Goal: Information Seeking & Learning: Learn about a topic

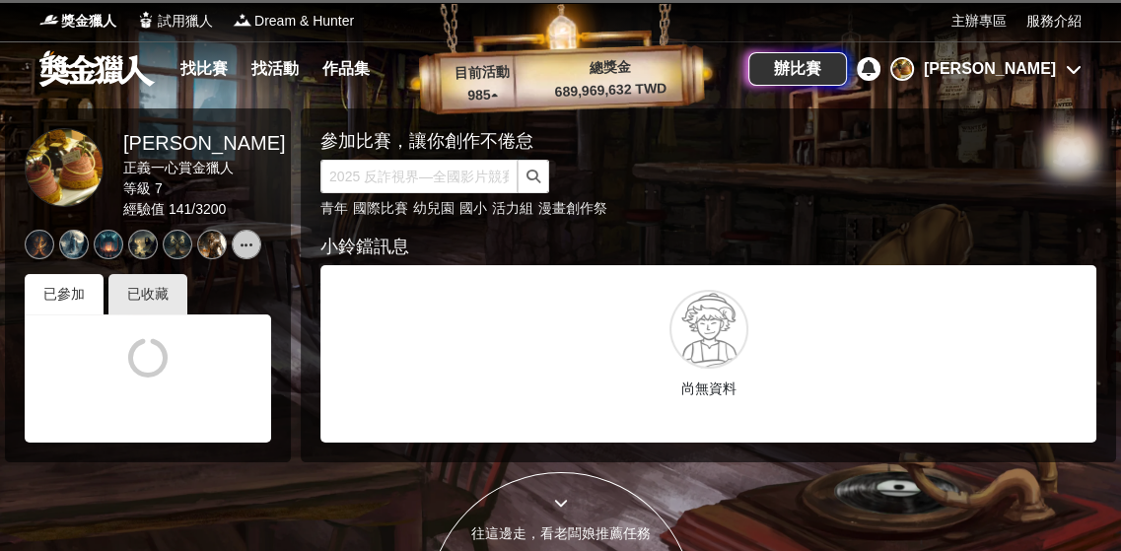
click at [91, 74] on link at bounding box center [96, 67] width 119 height 37
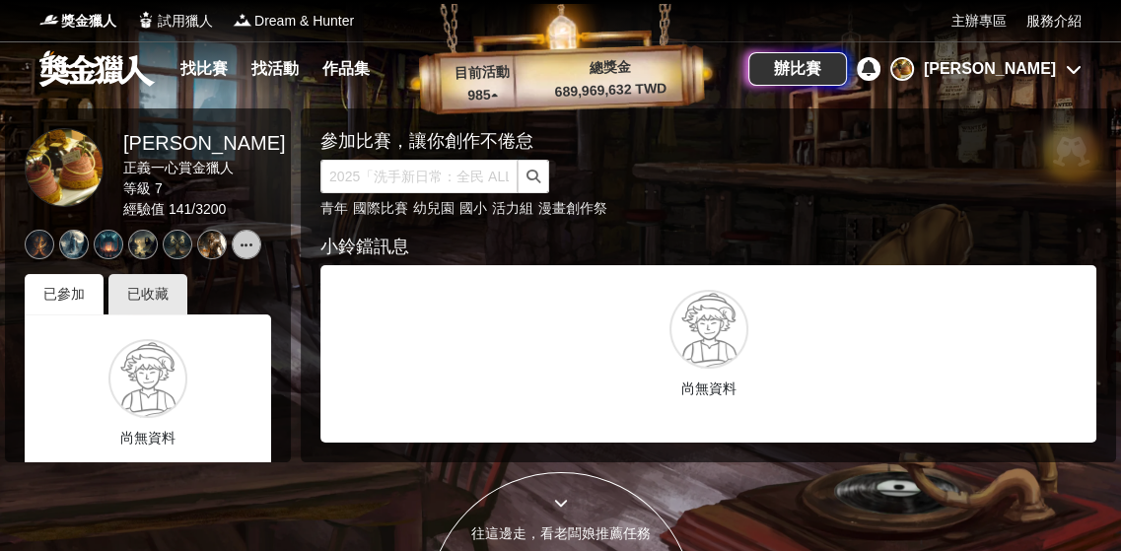
click at [94, 66] on link at bounding box center [96, 67] width 119 height 37
click at [679, 356] on div at bounding box center [709, 329] width 79 height 79
click at [365, 252] on div "小鈴鐺訊息" at bounding box center [709, 247] width 776 height 27
click at [251, 254] on link at bounding box center [247, 245] width 30 height 30
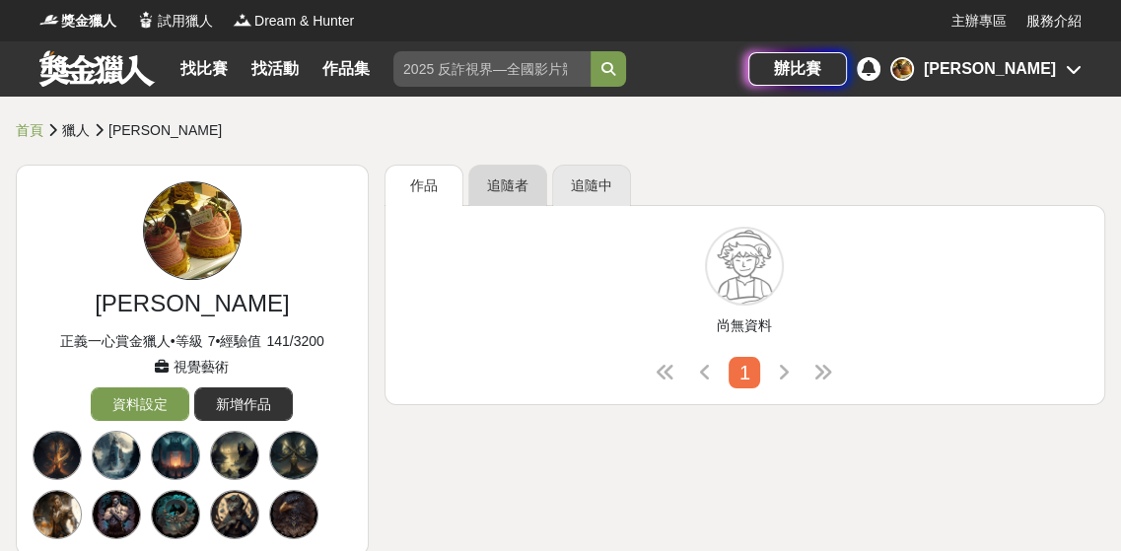
click at [533, 190] on link "追隨者" at bounding box center [507, 185] width 79 height 41
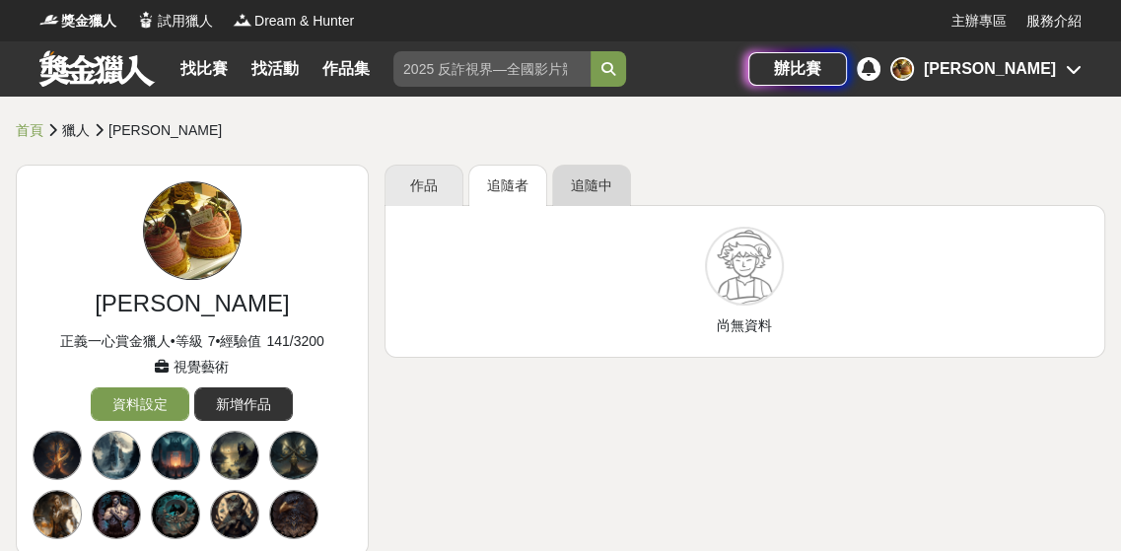
click at [616, 183] on link "追隨中" at bounding box center [591, 185] width 79 height 41
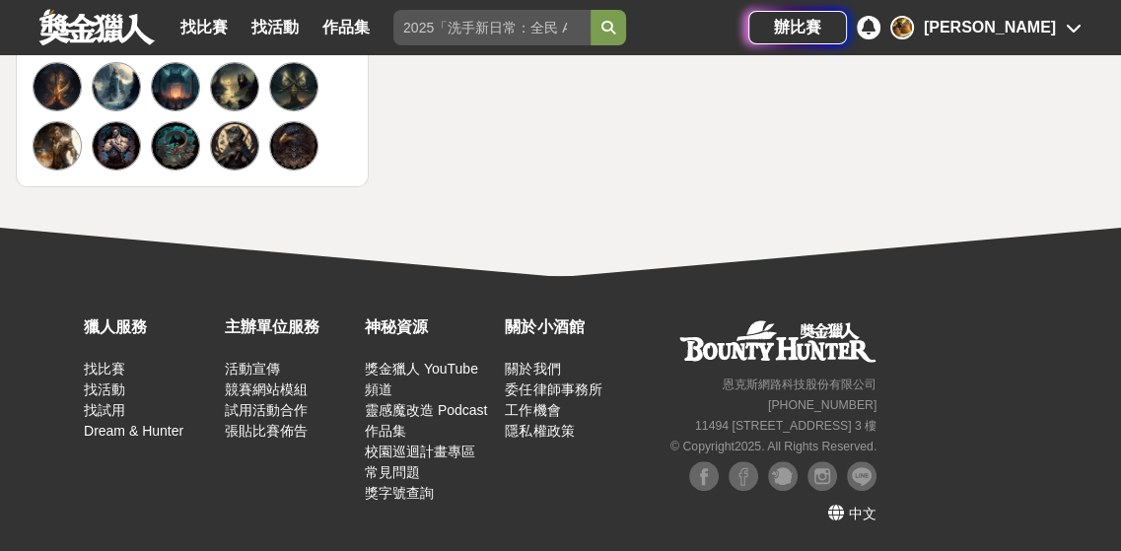
scroll to position [73, 0]
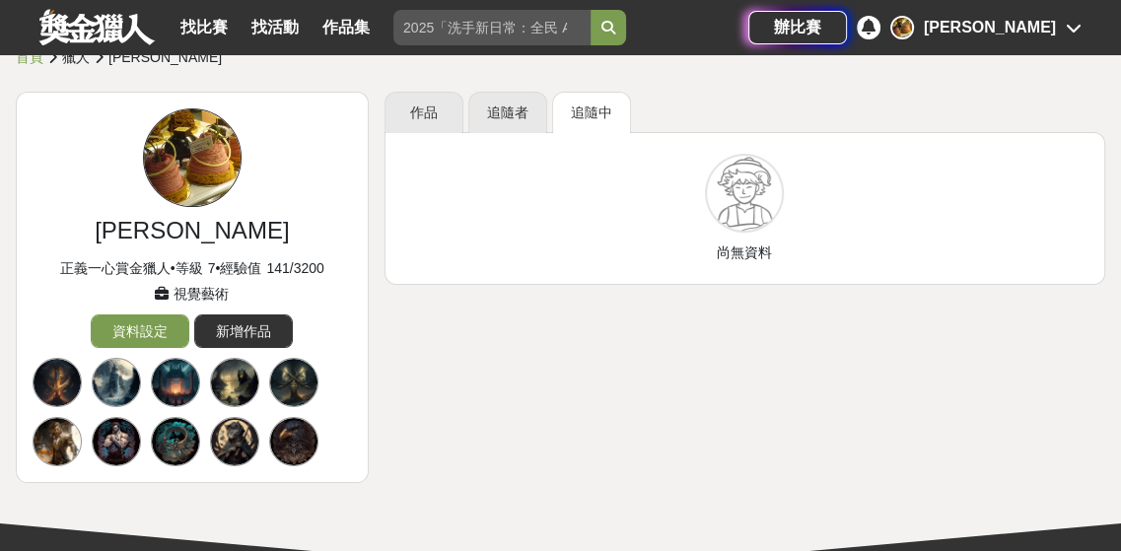
click at [195, 382] on div at bounding box center [175, 382] width 49 height 49
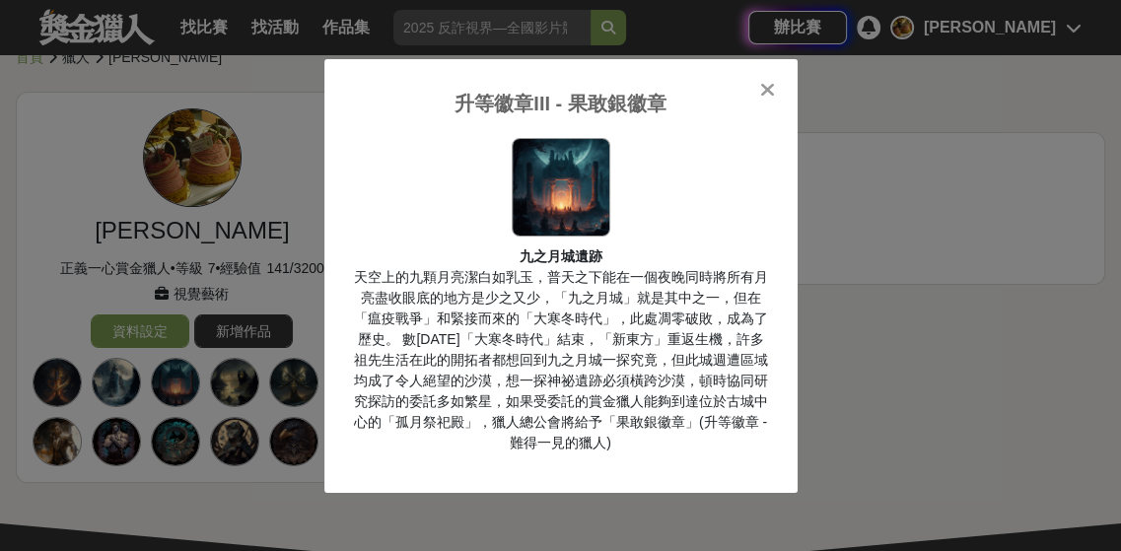
click at [765, 85] on icon at bounding box center [767, 90] width 15 height 20
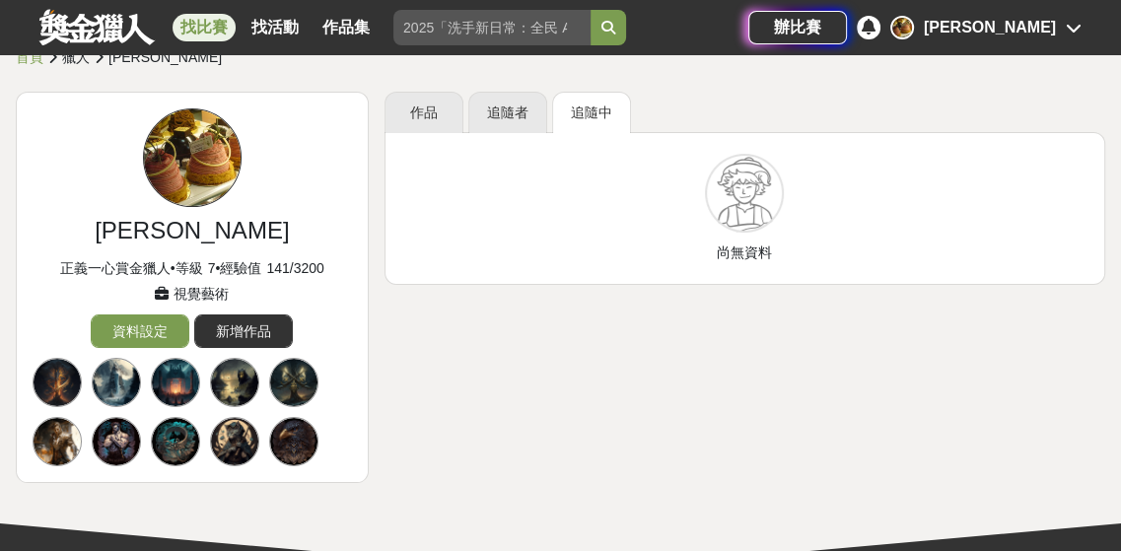
click at [203, 24] on link "找比賽" at bounding box center [204, 28] width 63 height 28
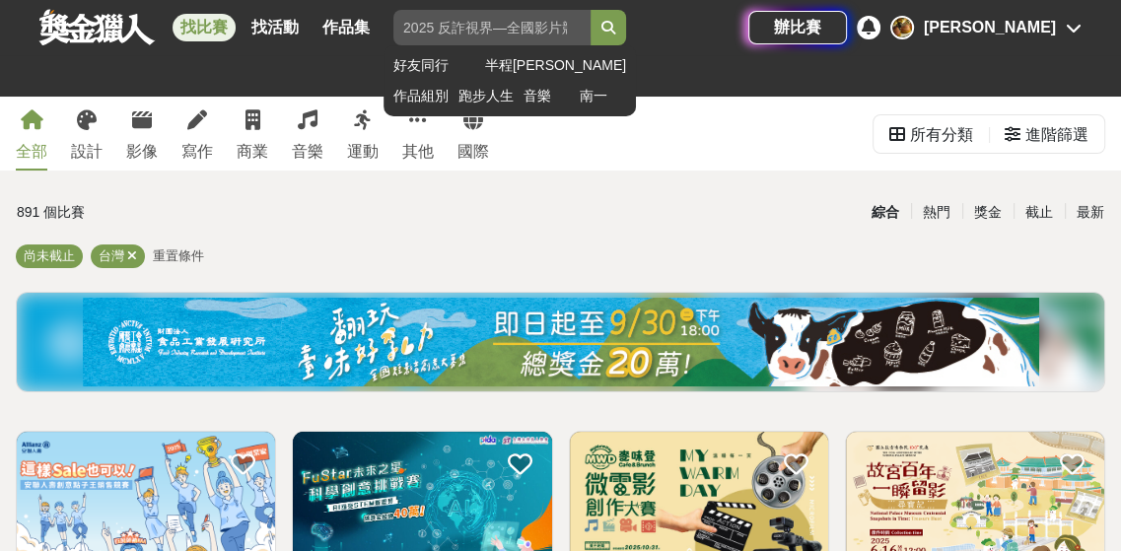
click at [475, 18] on input "search" at bounding box center [492, 28] width 197 height 36
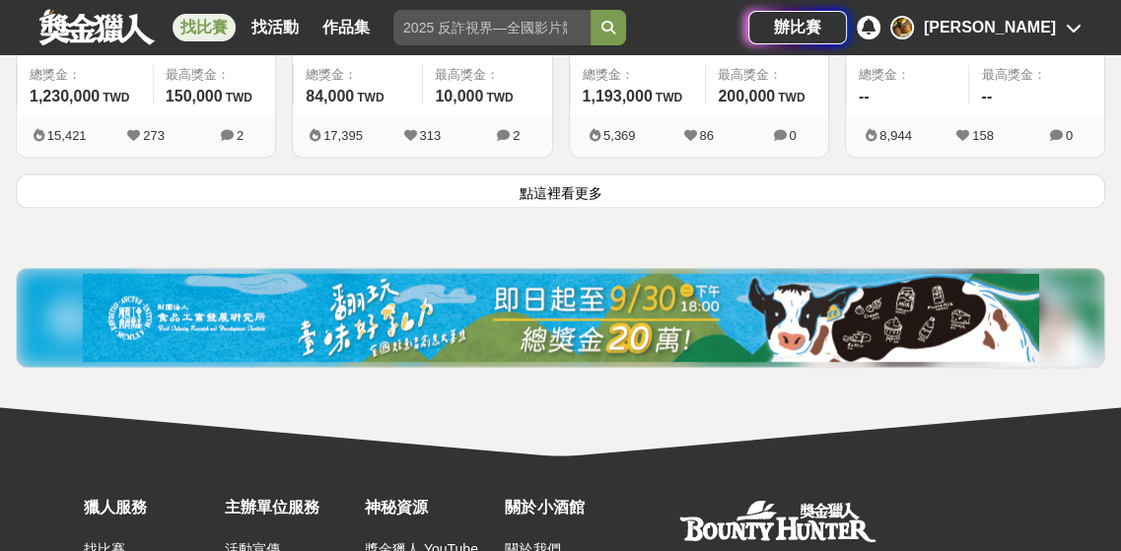
scroll to position [2623, 0]
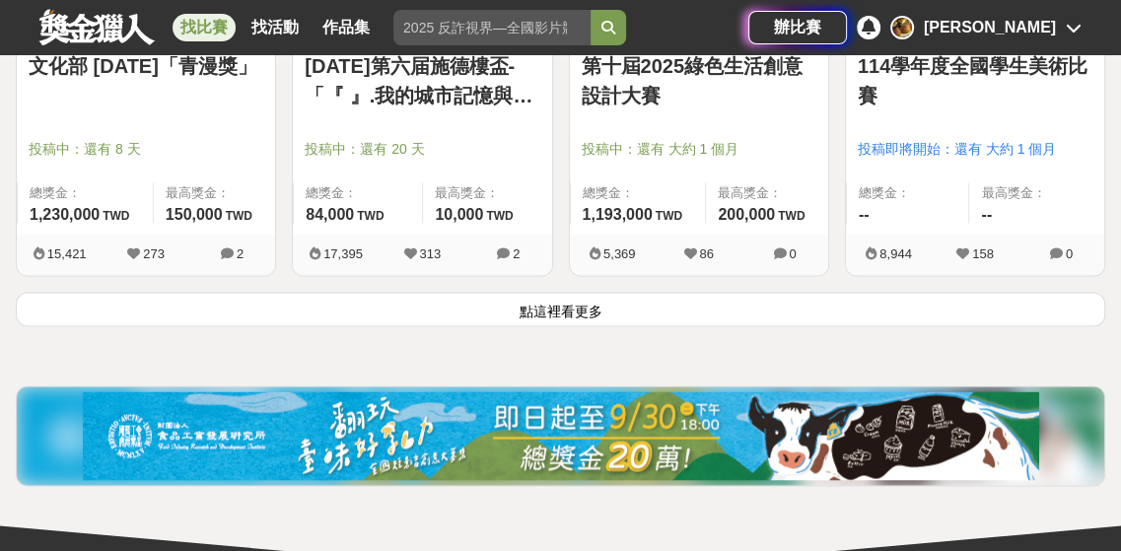
click at [572, 311] on button "點這裡看更多" at bounding box center [561, 309] width 1090 height 35
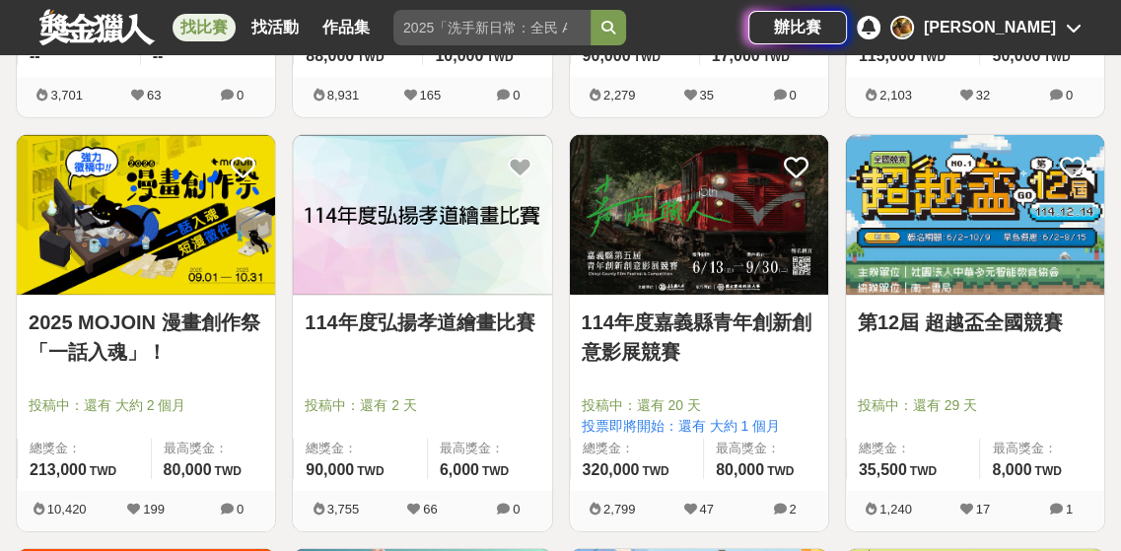
scroll to position [4991, 0]
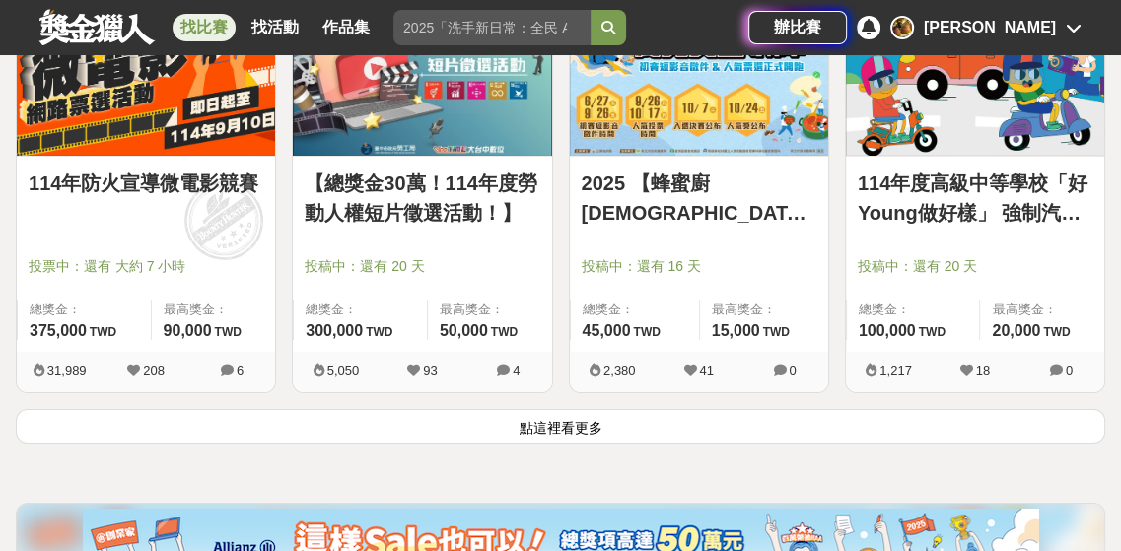
click at [496, 411] on button "點這裡看更多" at bounding box center [561, 426] width 1090 height 35
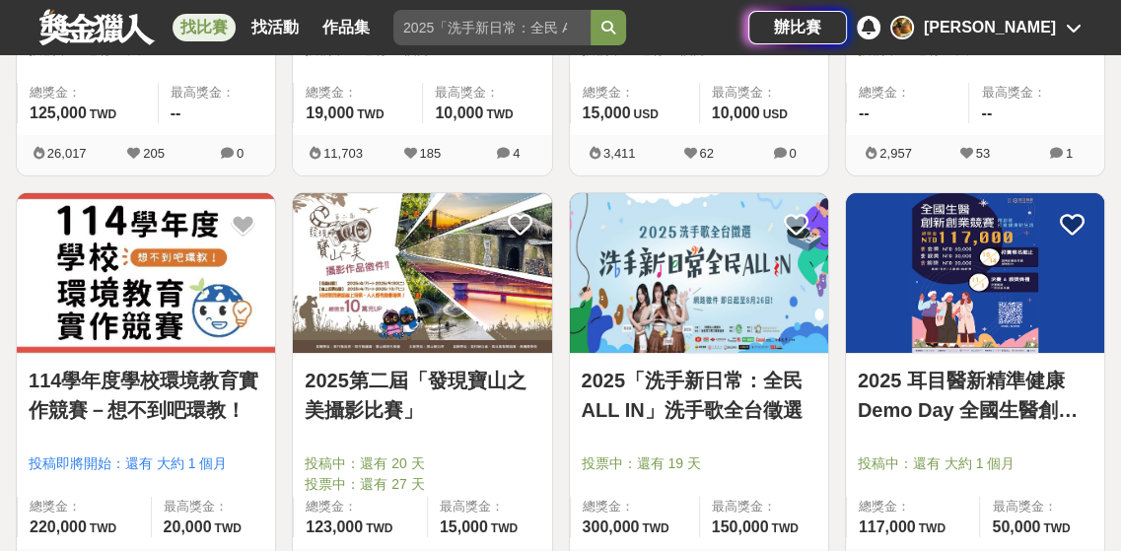
scroll to position [5780, 0]
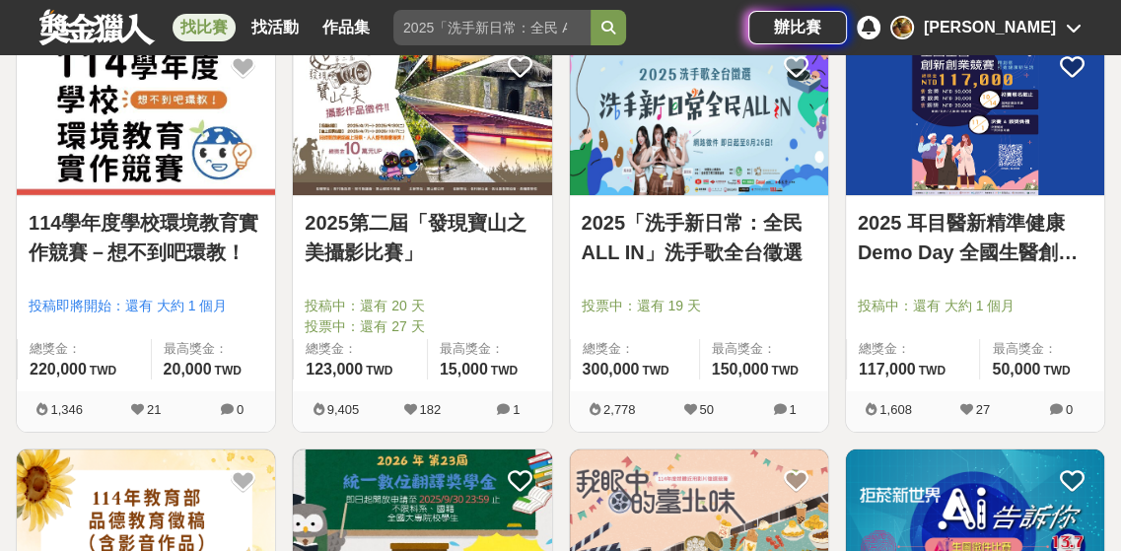
click at [666, 167] on img at bounding box center [699, 116] width 258 height 160
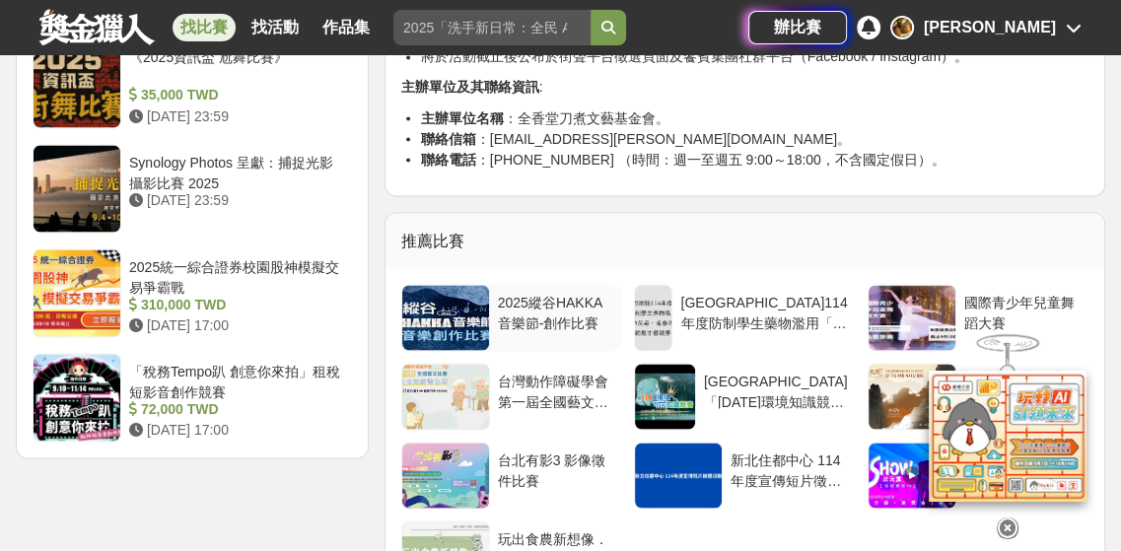
scroll to position [2959, 0]
